Goal: Navigation & Orientation: Find specific page/section

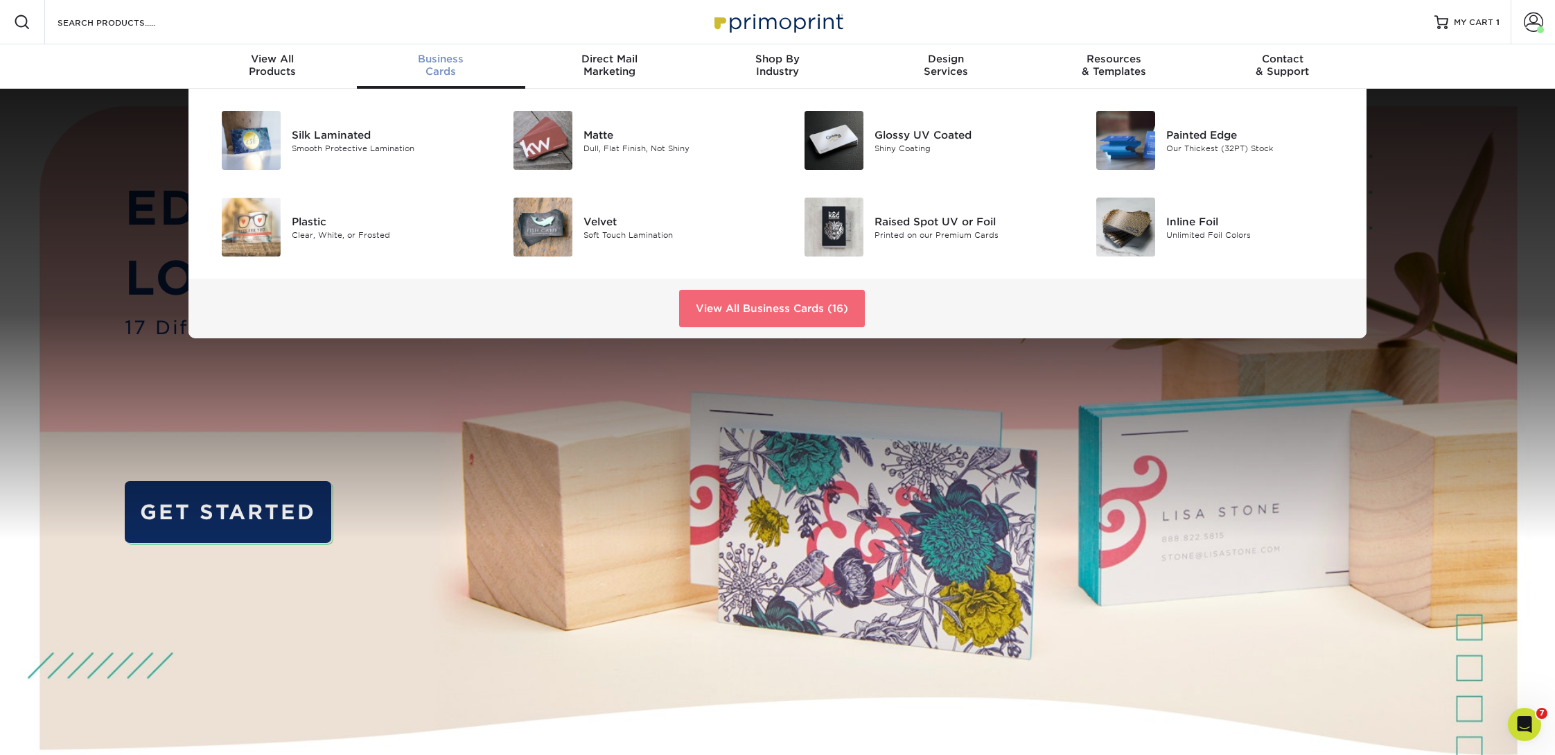
click at [756, 310] on link "View All Business Cards (16)" at bounding box center [772, 308] width 186 height 37
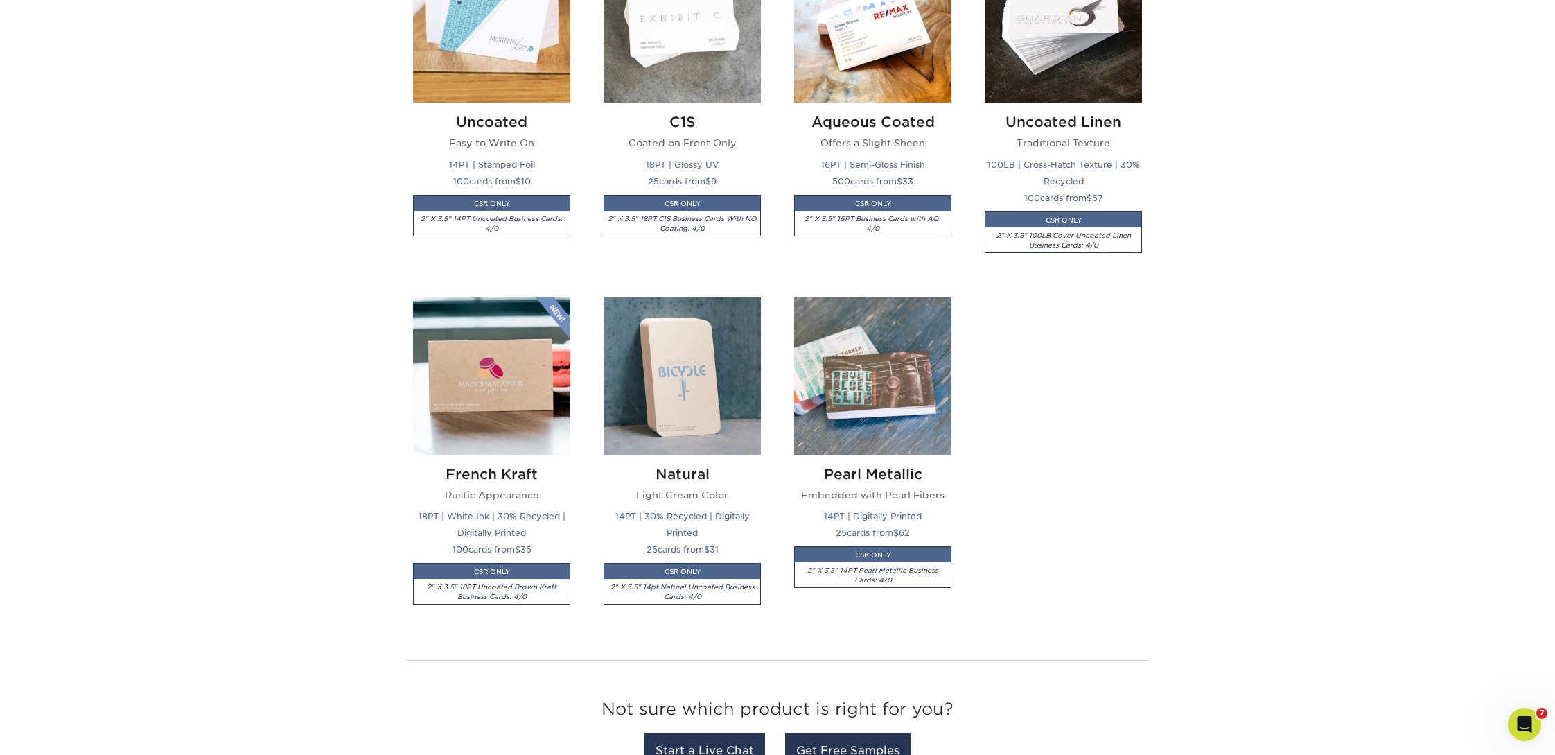
scroll to position [1553, 0]
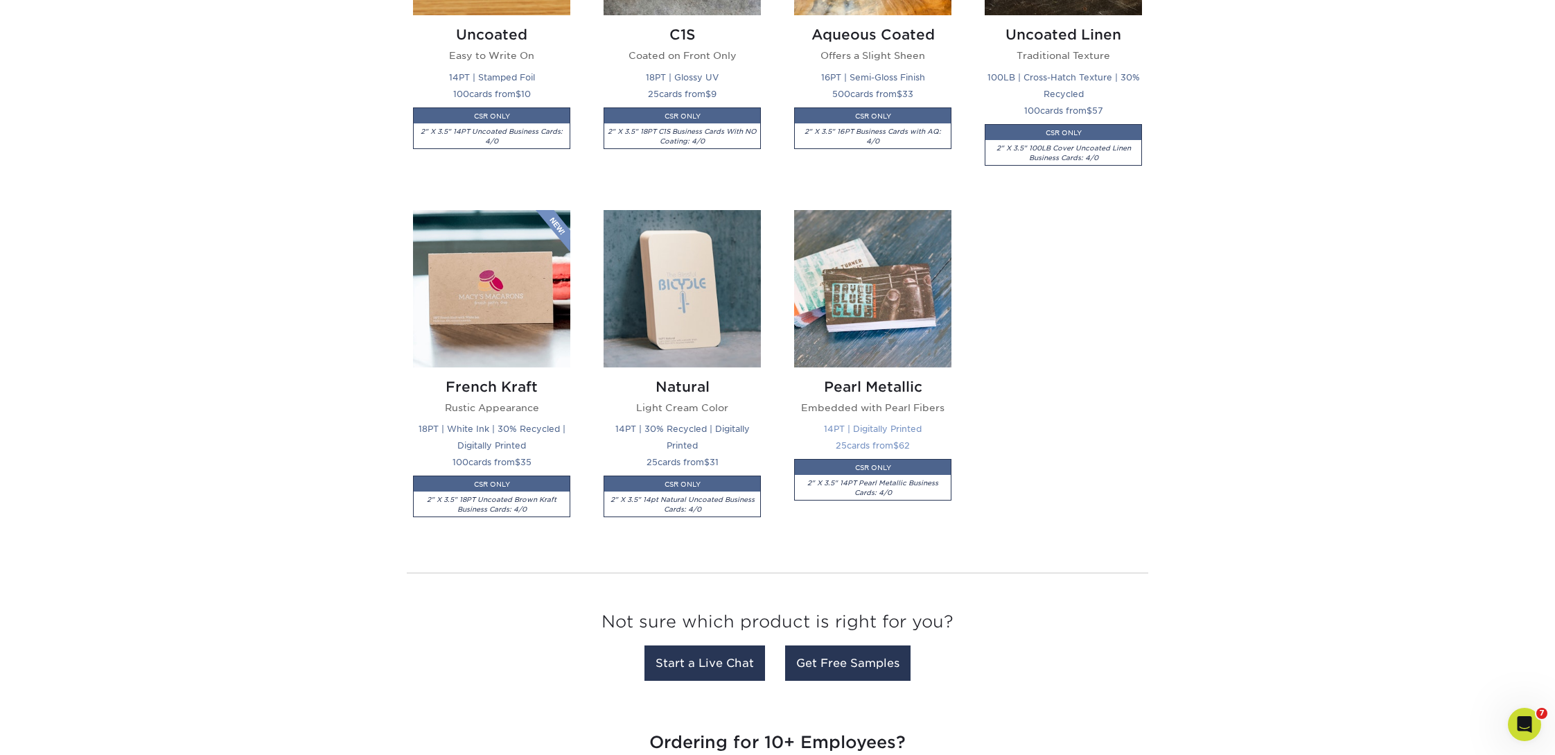
click at [852, 326] on img at bounding box center [872, 288] width 157 height 157
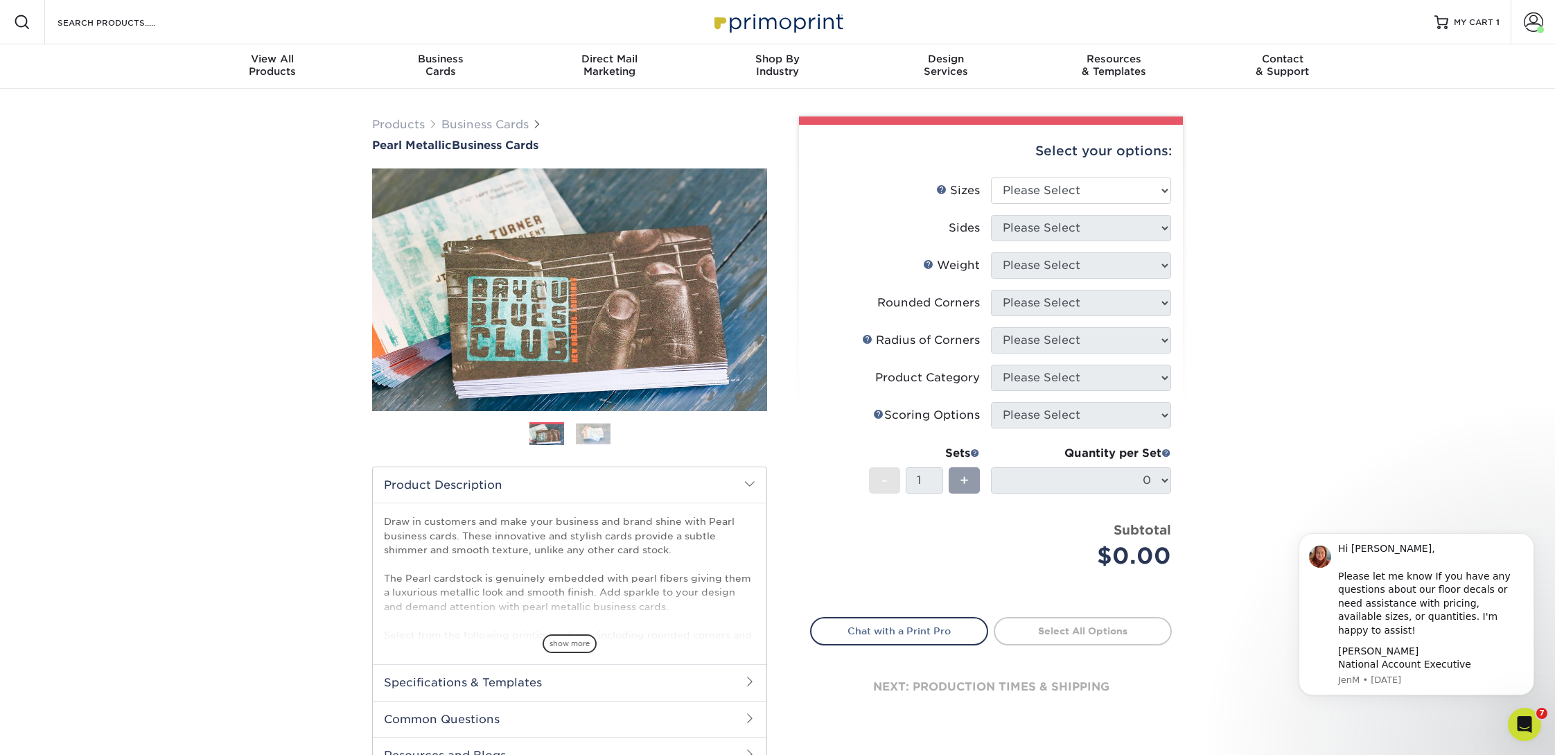
scroll to position [478, 0]
